Goal: Information Seeking & Learning: Learn about a topic

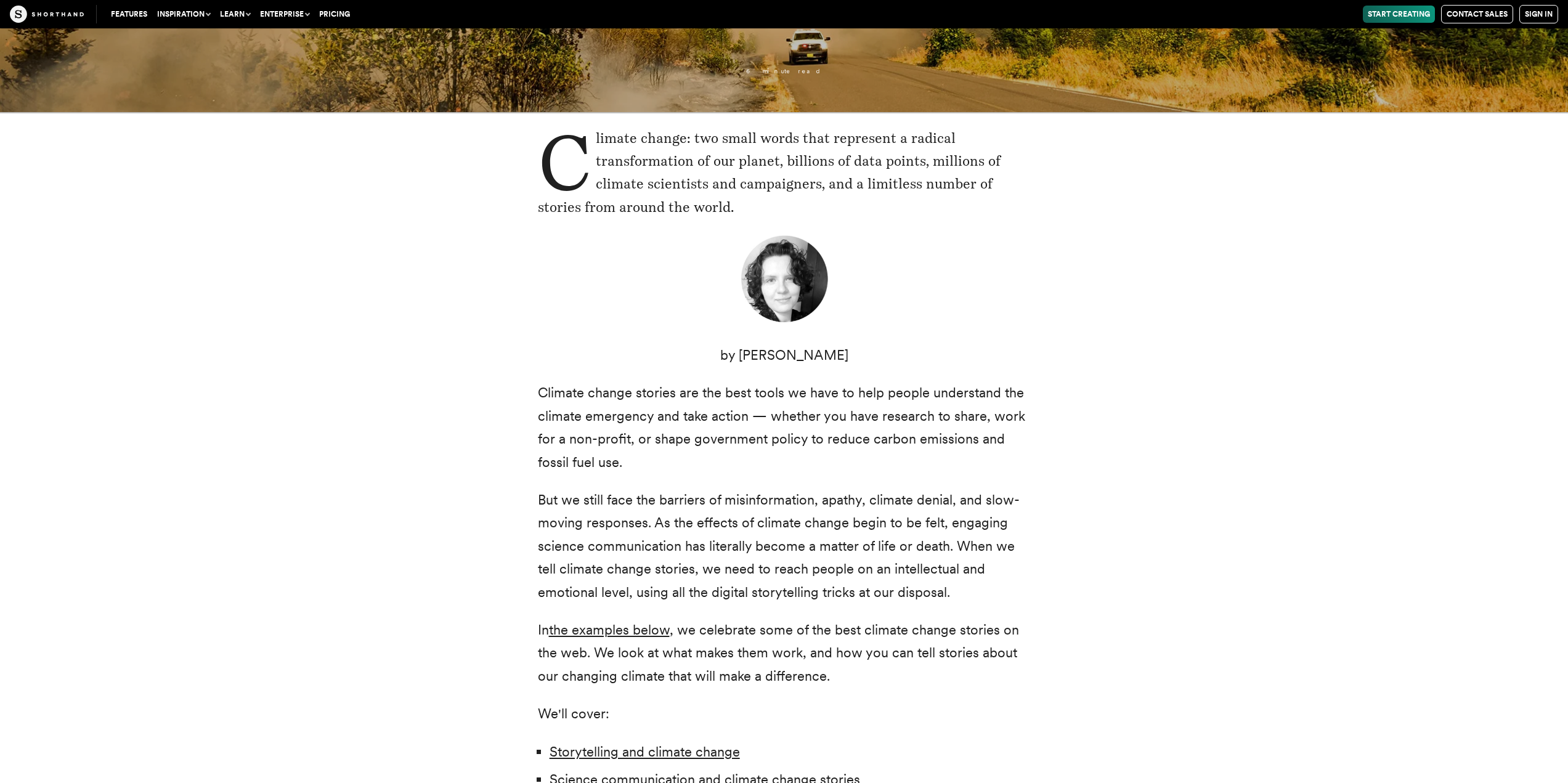
scroll to position [616, 0]
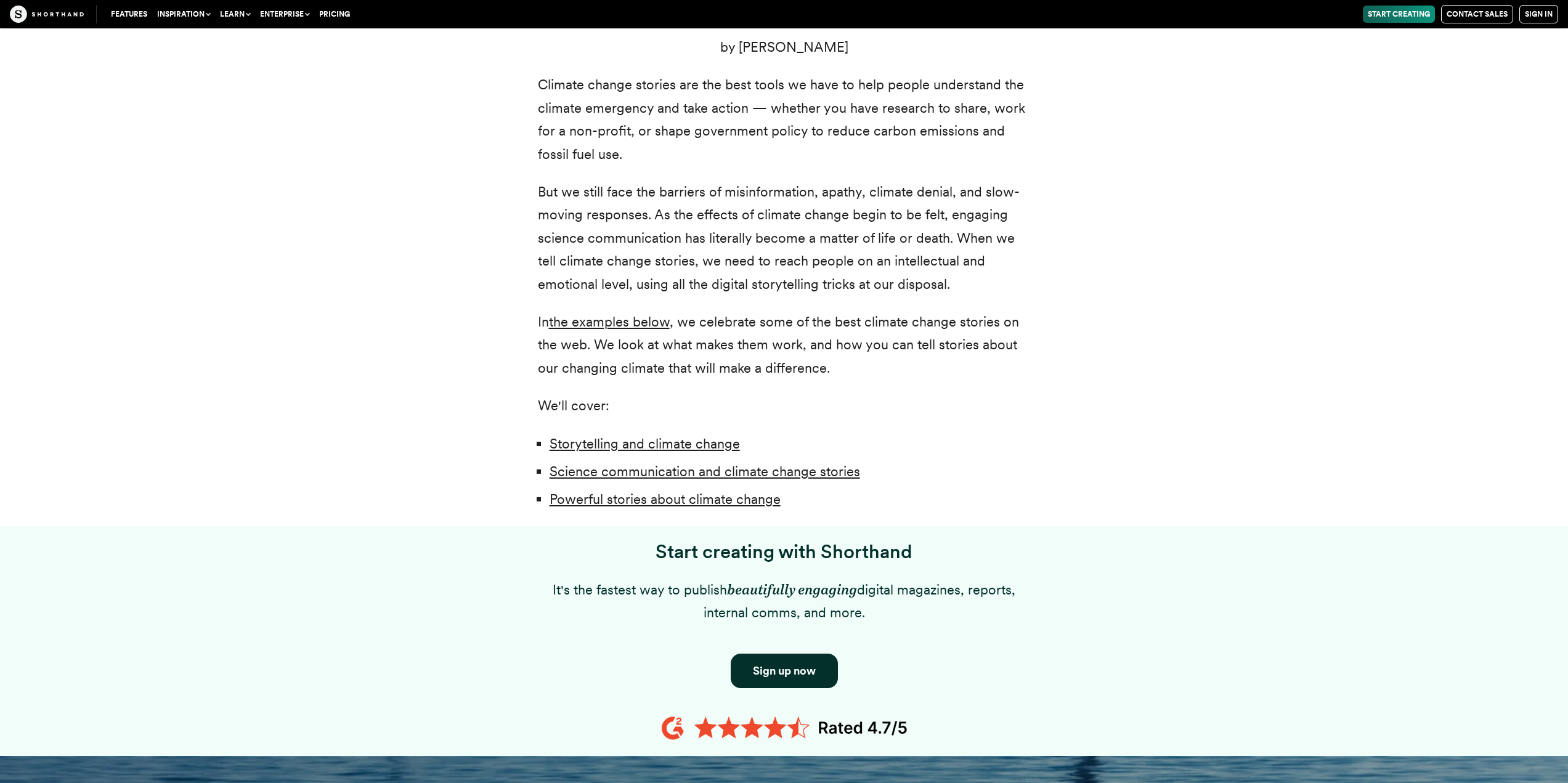
click at [741, 366] on p "In the examples below , we celebrate some of the best climate change stories on…" at bounding box center [784, 346] width 493 height 69
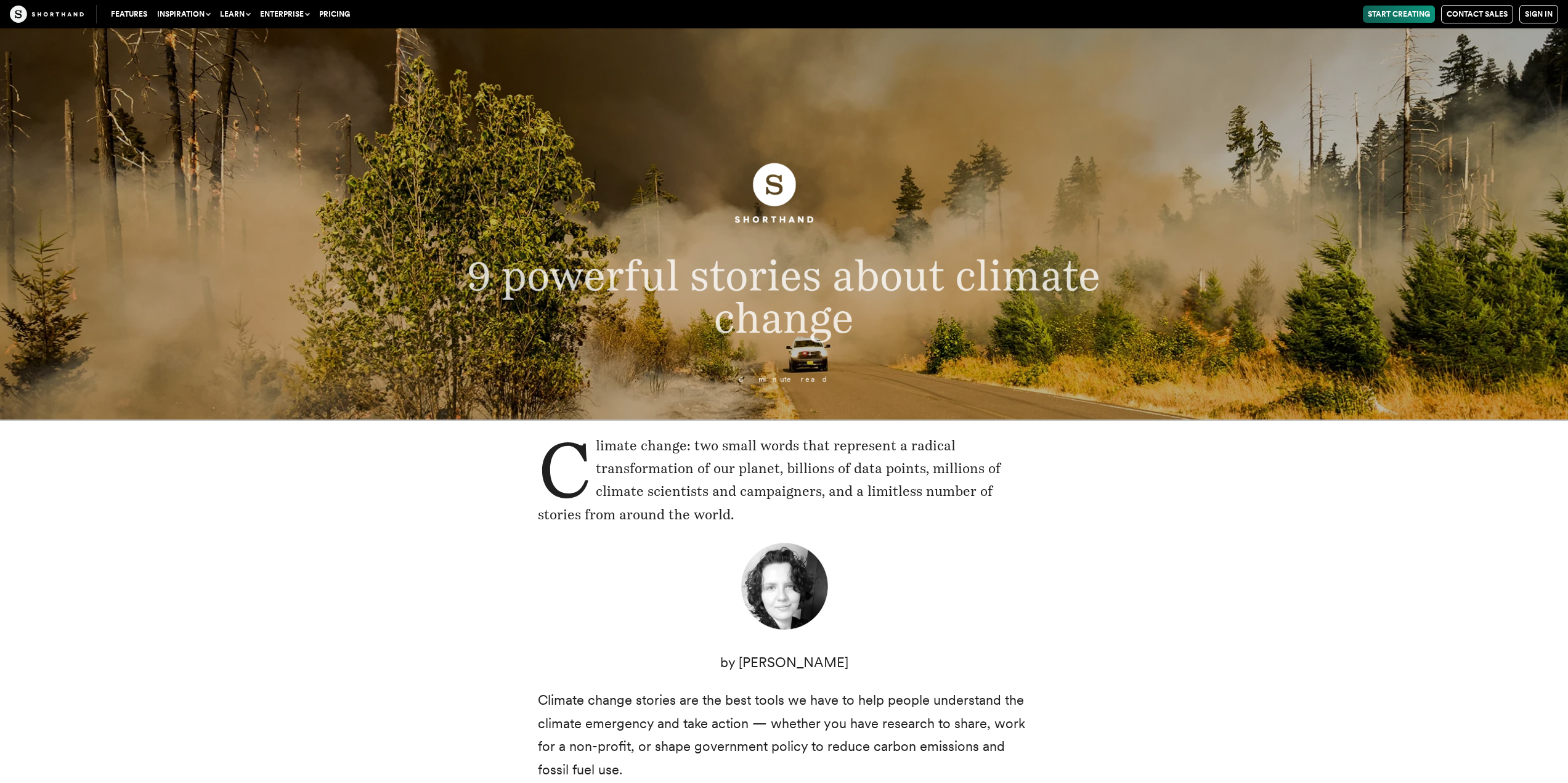
scroll to position [0, 0]
click at [802, 379] on p "6 minute read" at bounding box center [784, 380] width 763 height 8
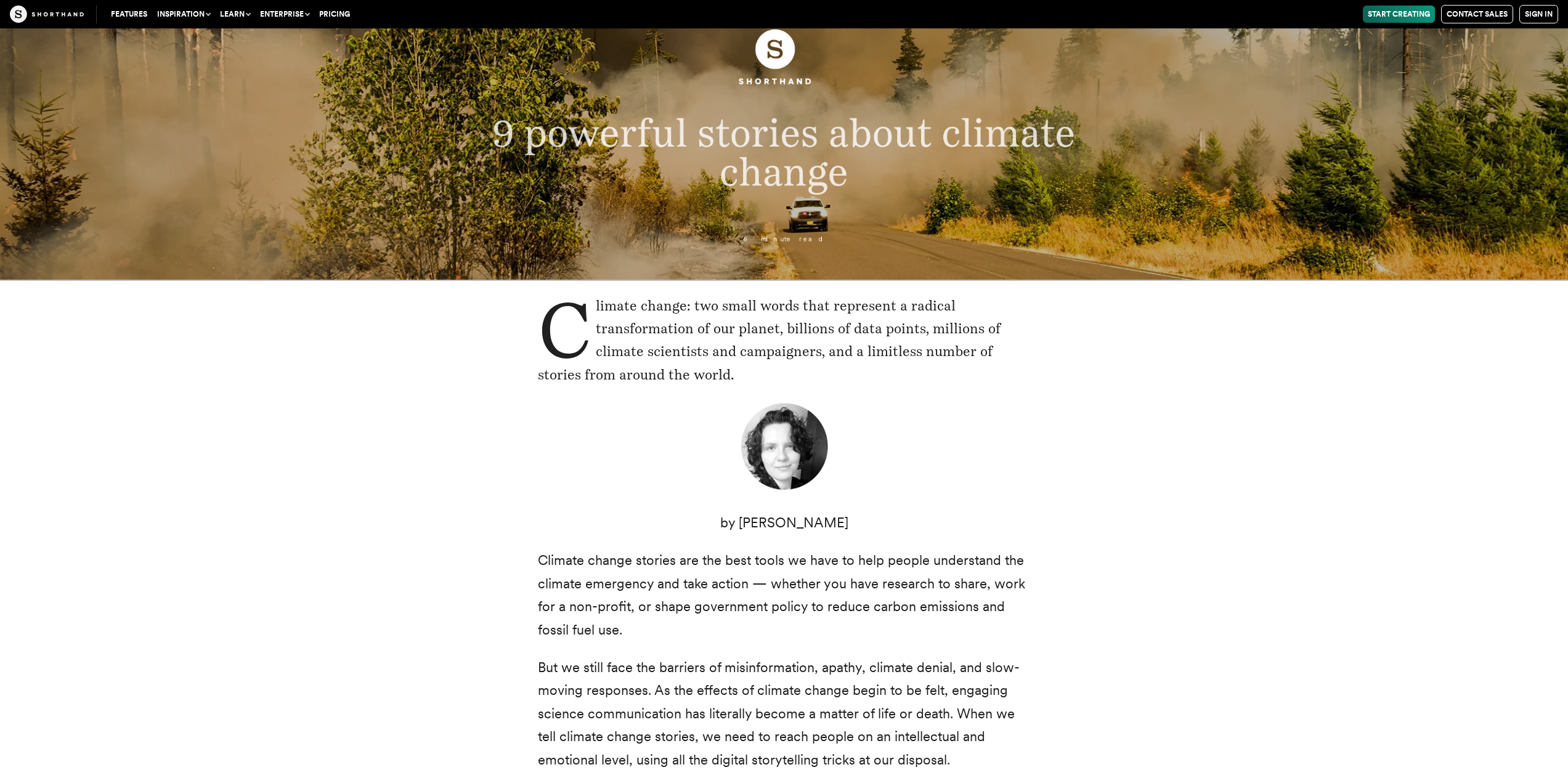
scroll to position [308, 0]
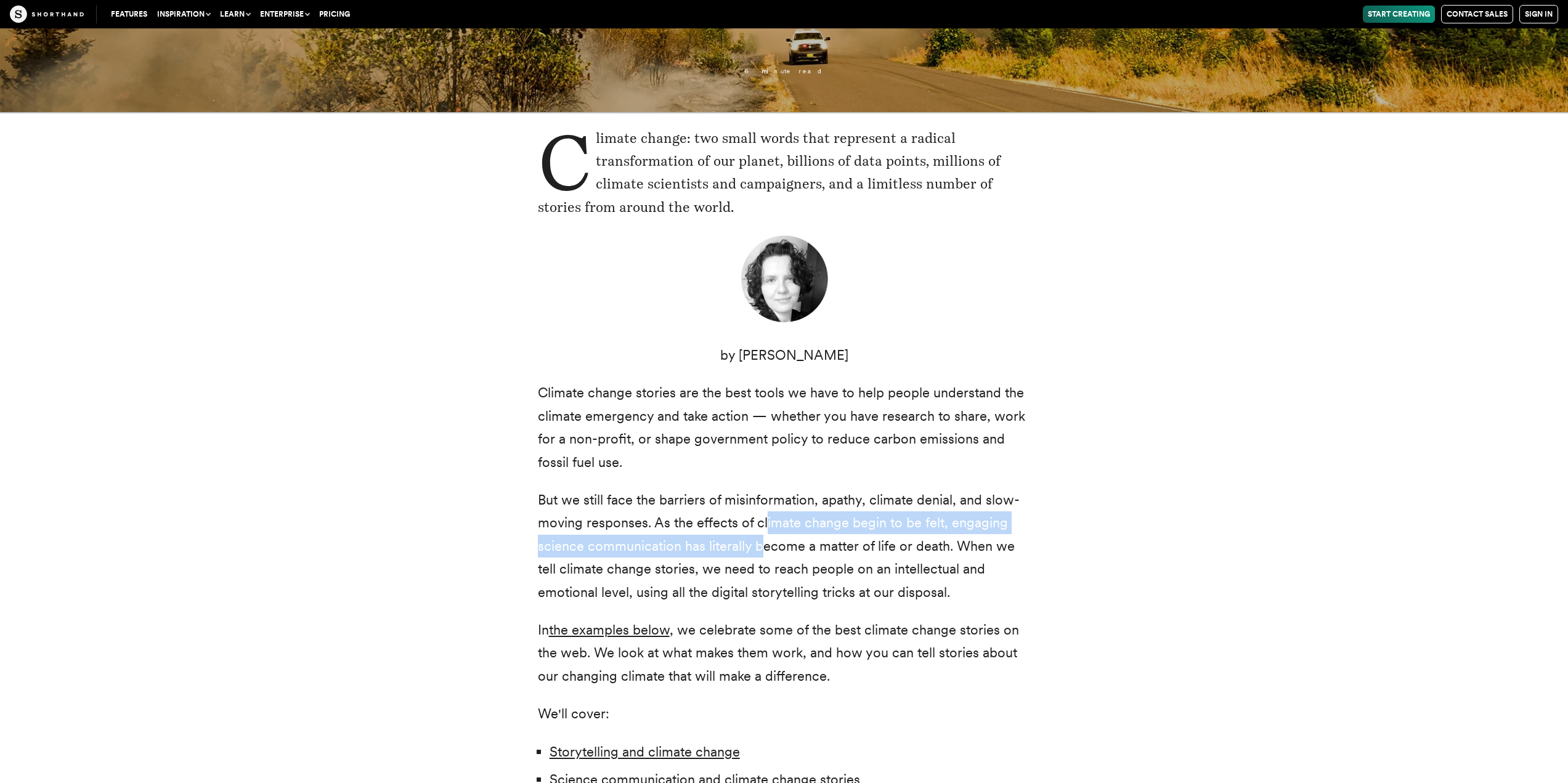
click at [760, 542] on p "But we still face the barriers of misinformation, apathy, climate denial, and s…" at bounding box center [784, 546] width 493 height 115
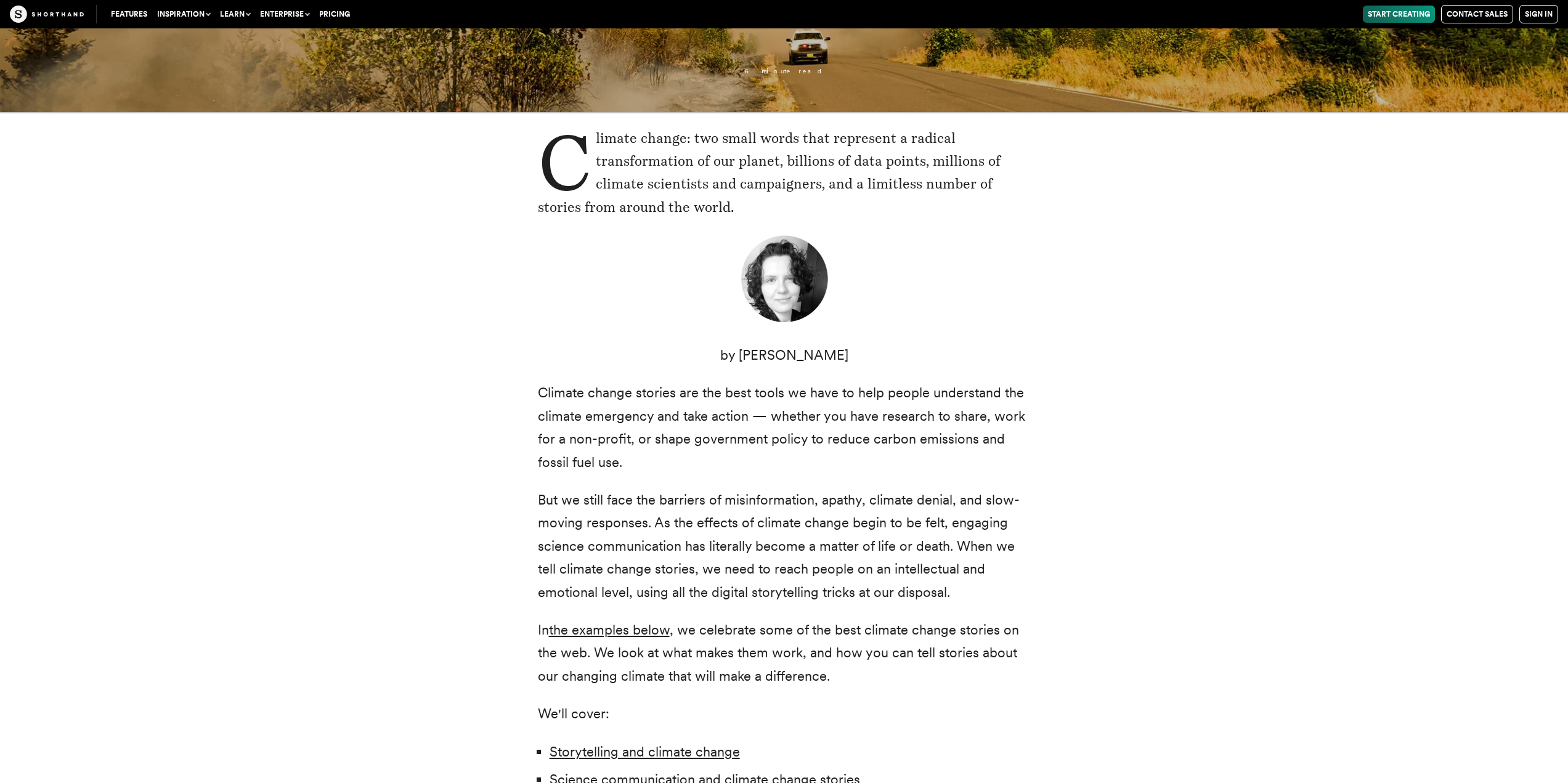
click at [773, 626] on p "In the examples below , we celebrate some of the best climate change stories on…" at bounding box center [784, 653] width 493 height 69
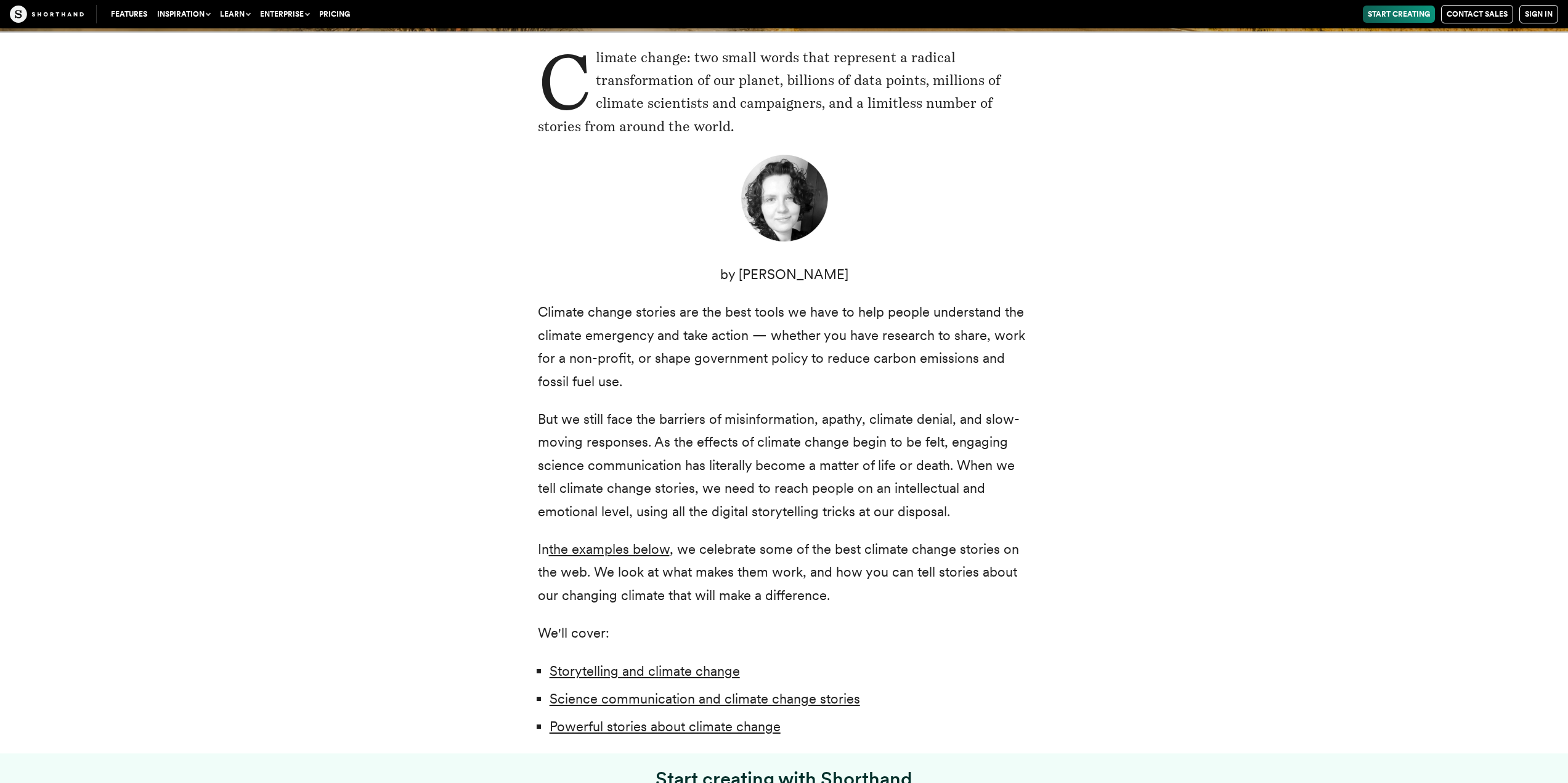
scroll to position [555, 0]
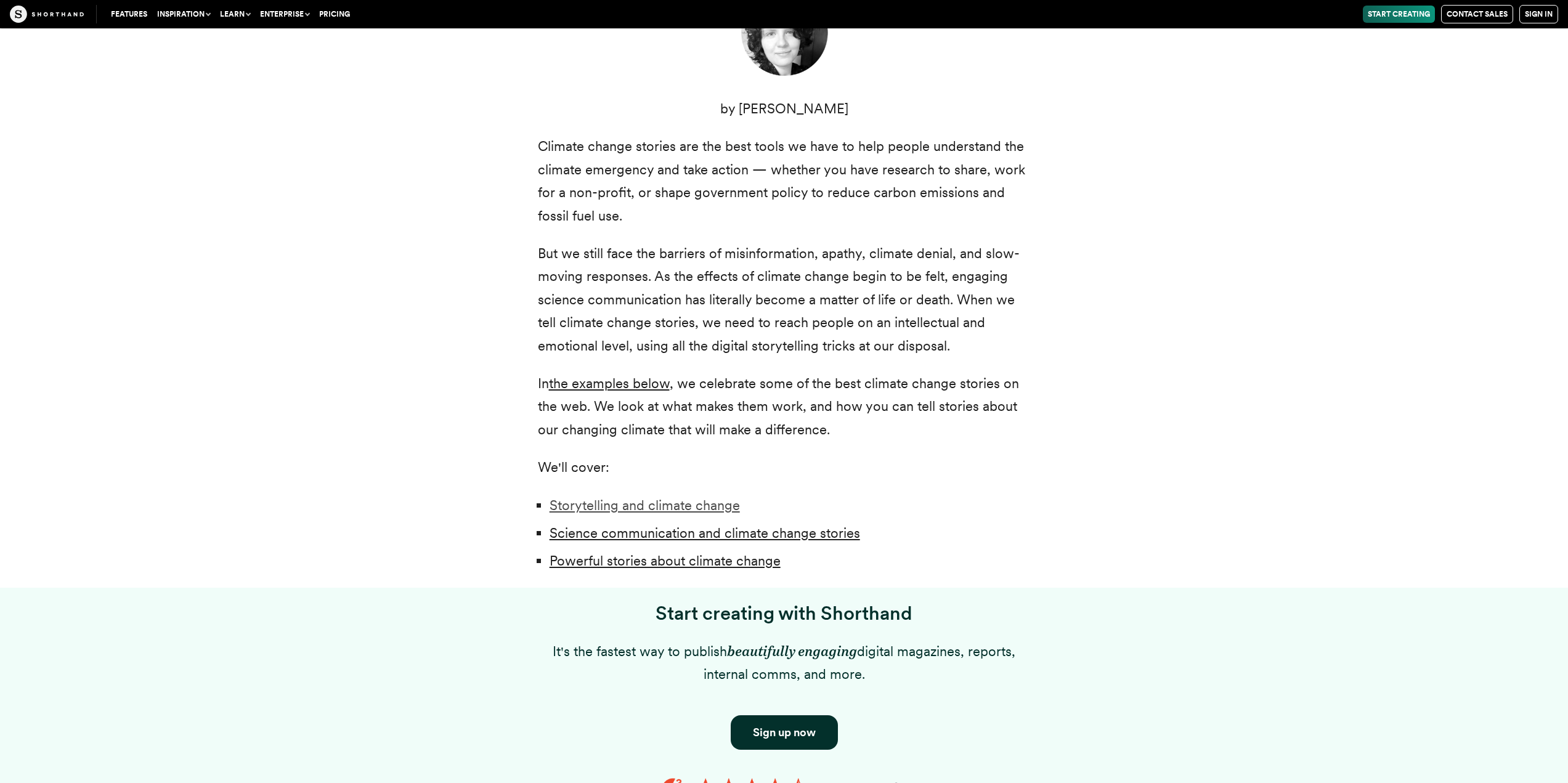
click at [609, 511] on link "Storytelling and climate change" at bounding box center [645, 505] width 190 height 16
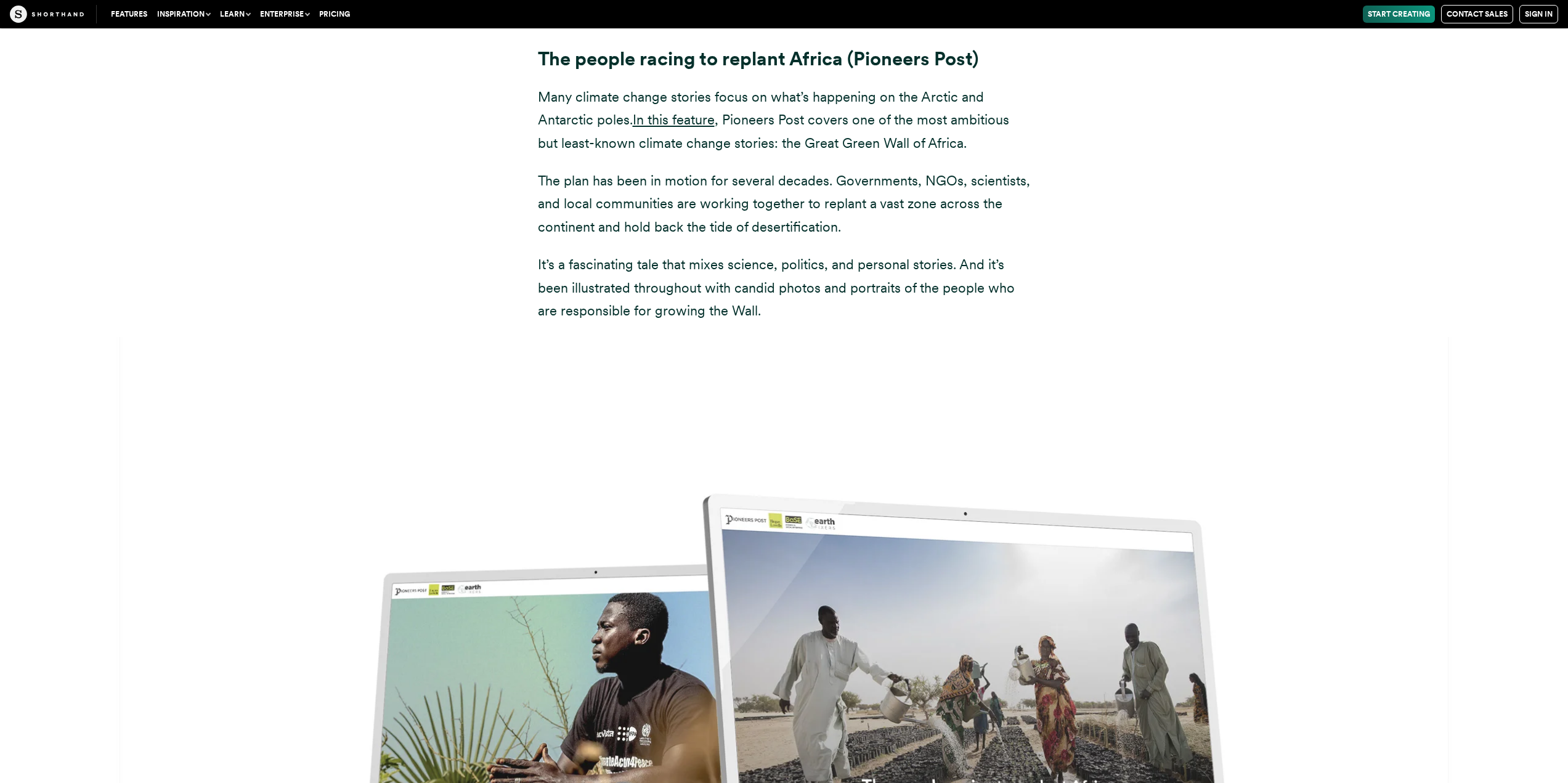
scroll to position [14569, 0]
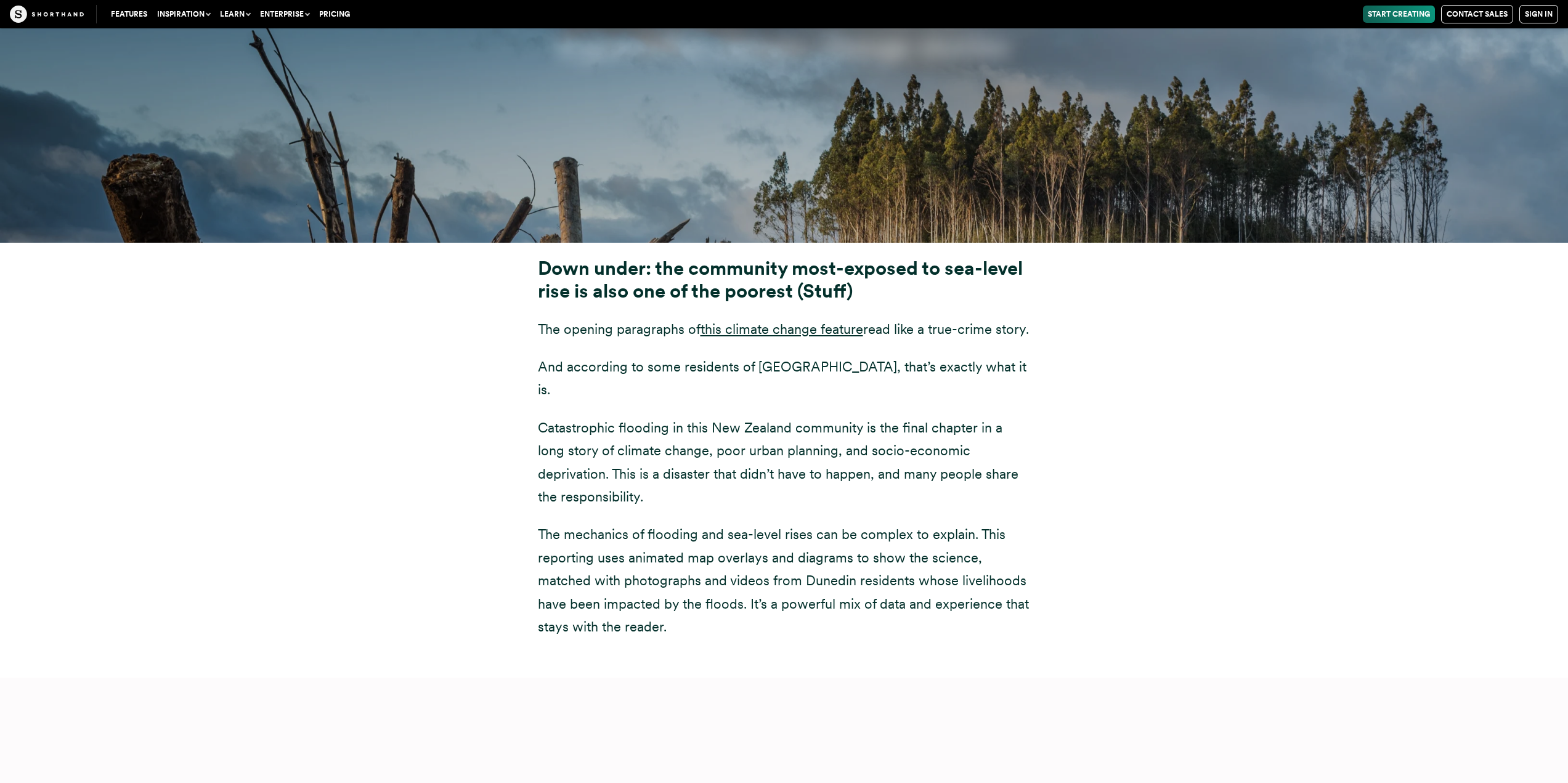
scroll to position [4701, 0]
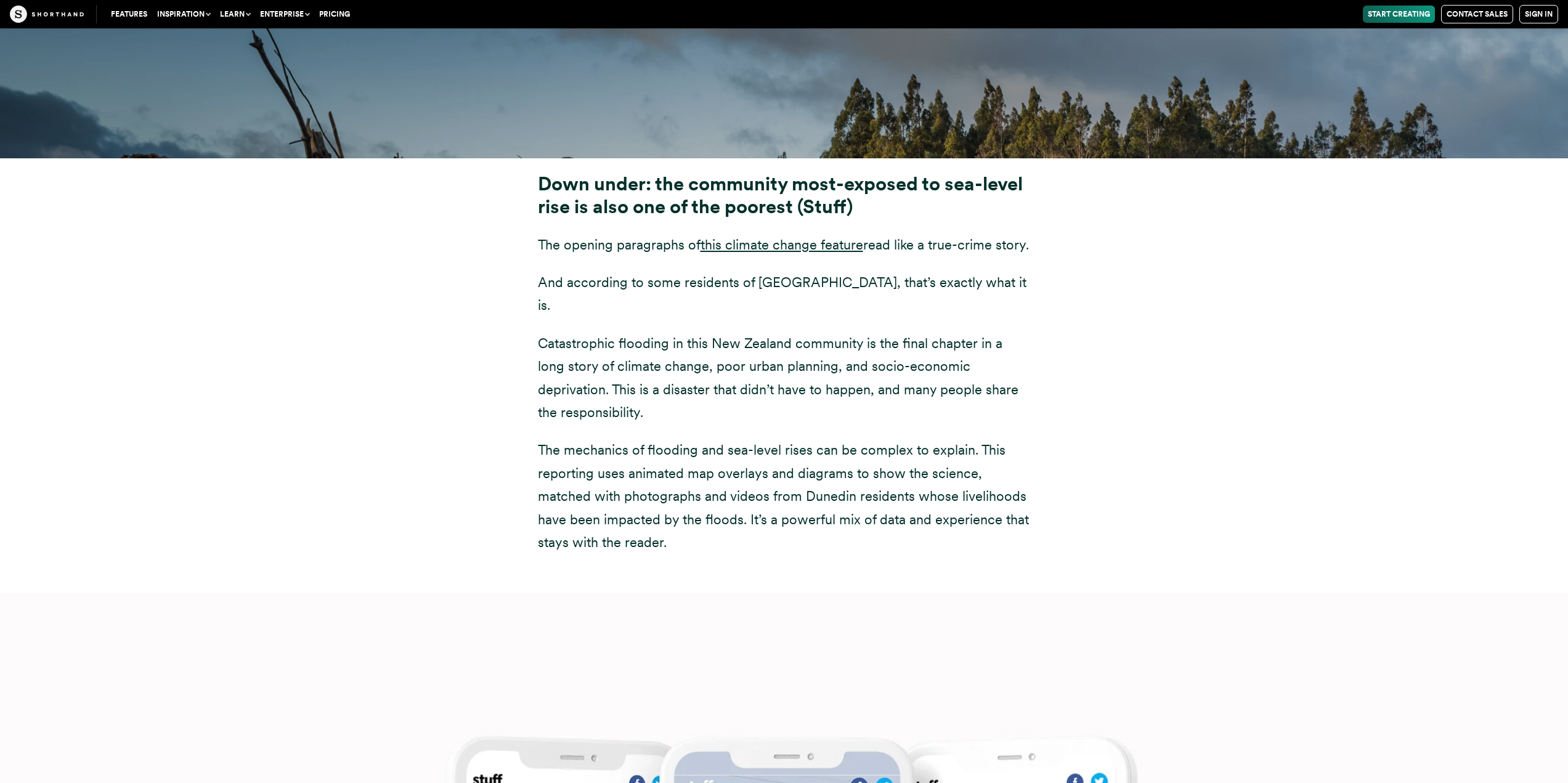
scroll to position [4610, 0]
